Goal: Information Seeking & Learning: Learn about a topic

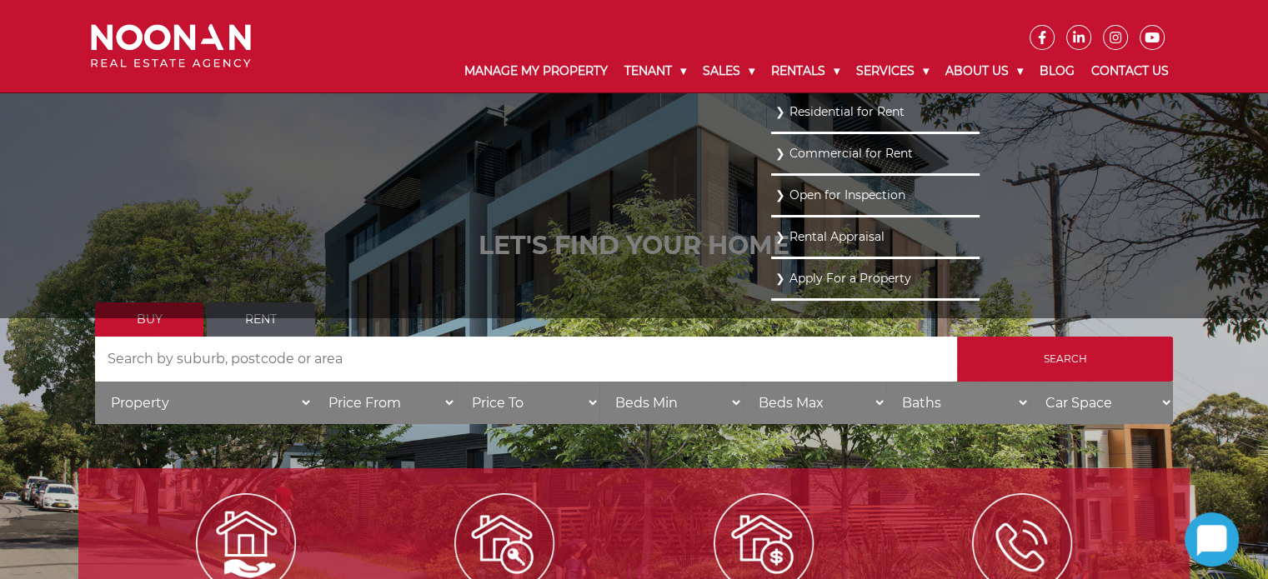
click at [811, 111] on link "Residential for Rent" at bounding box center [875, 112] width 200 height 23
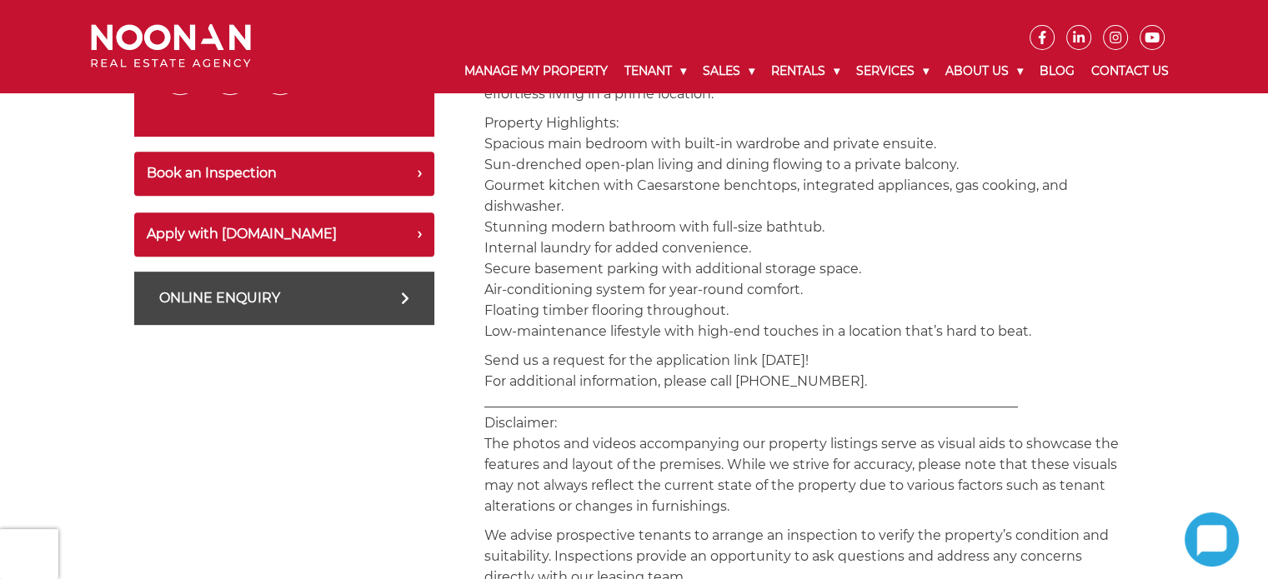
scroll to position [250, 0]
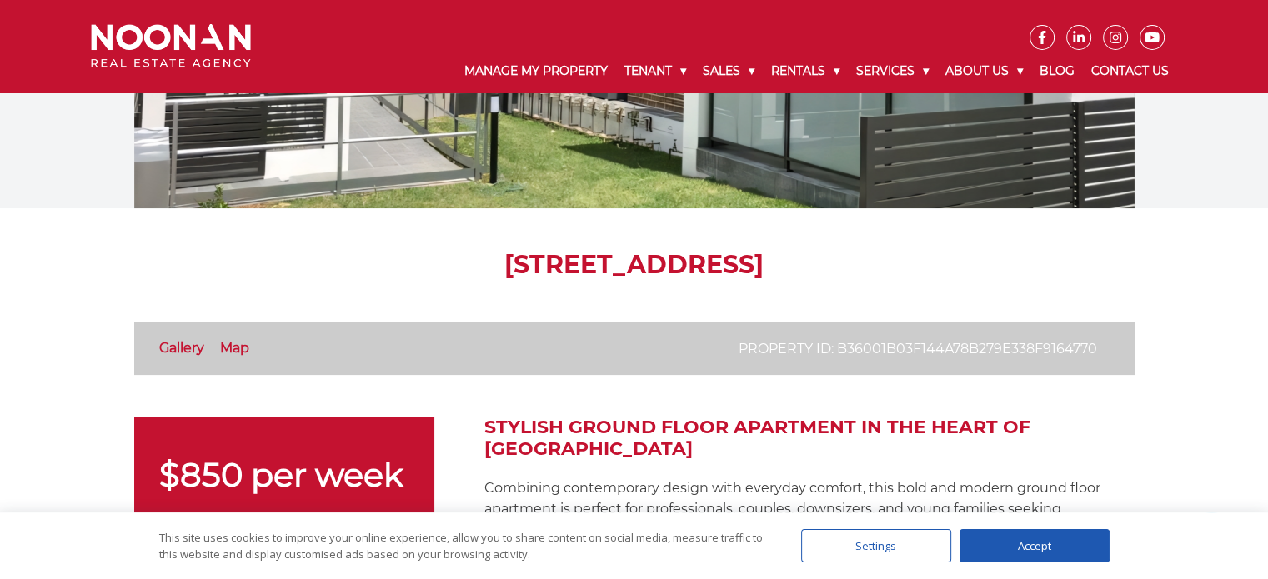
drag, startPoint x: 1036, startPoint y: 552, endPoint x: 1022, endPoint y: 526, distance: 29.5
click at [1036, 552] on div "Accept" at bounding box center [1035, 545] width 150 height 33
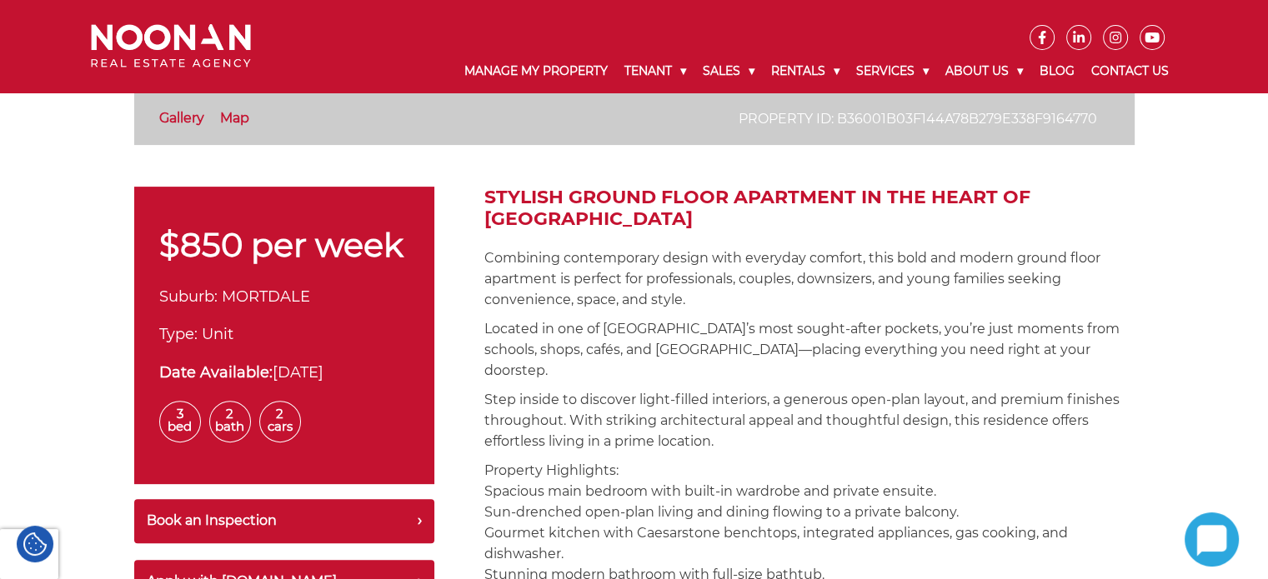
scroll to position [83, 0]
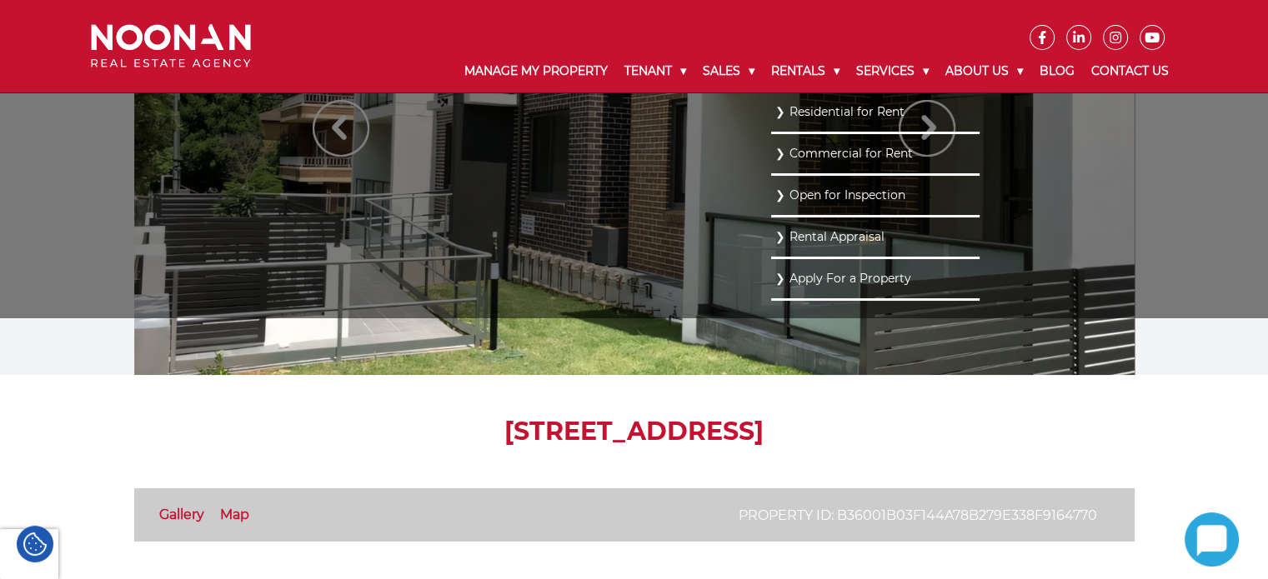
click at [775, 93] on li "Residential for Rent" at bounding box center [875, 114] width 208 height 42
click at [781, 113] on link "Residential for Rent" at bounding box center [875, 112] width 200 height 23
